Goal: Task Accomplishment & Management: Manage account settings

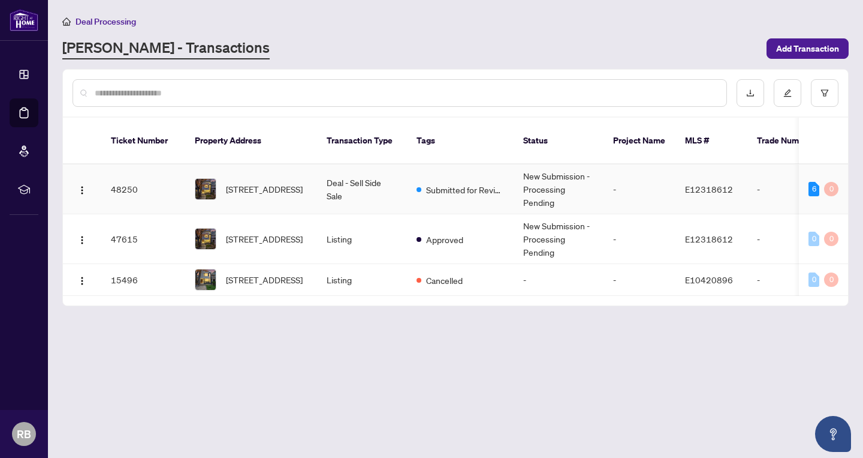
click at [262, 182] on span "[STREET_ADDRESS]" at bounding box center [264, 188] width 77 height 13
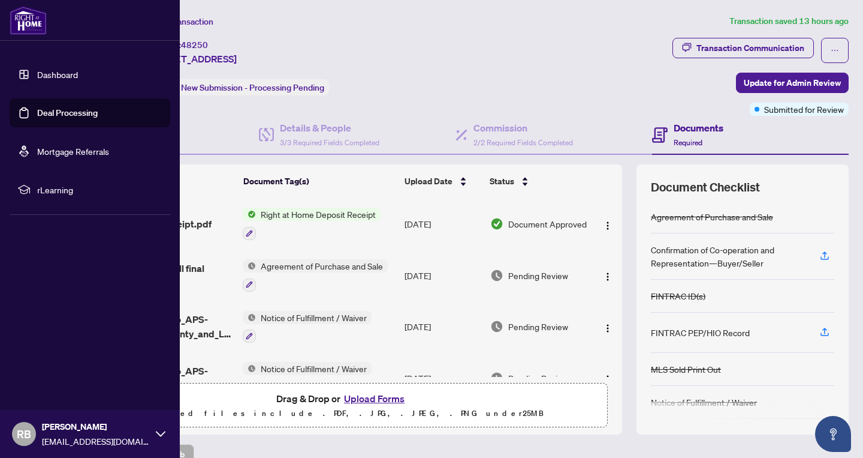
click at [67, 113] on link "Deal Processing" at bounding box center [67, 112] width 61 height 11
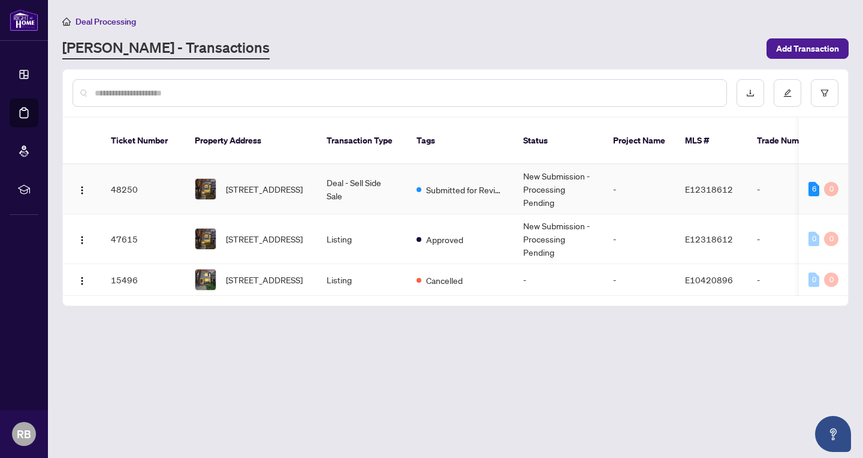
click at [373, 176] on td "Deal - Sell Side Sale" at bounding box center [362, 189] width 90 height 50
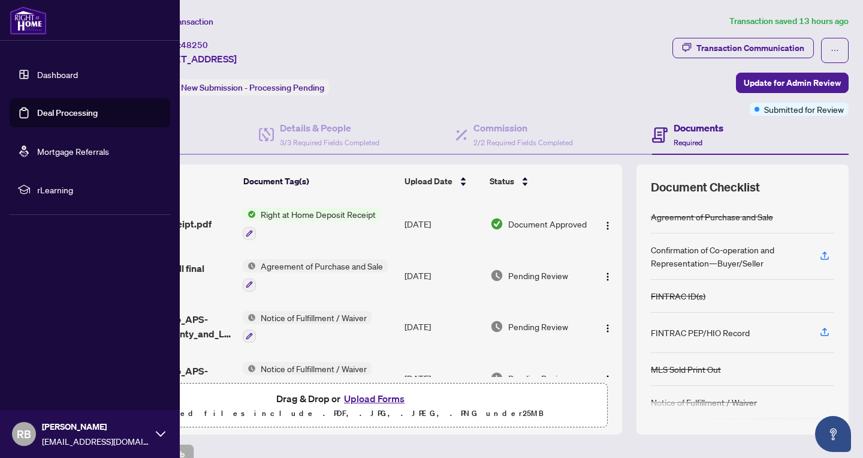
click at [53, 114] on link "Deal Processing" at bounding box center [67, 112] width 61 height 11
